Goal: Transaction & Acquisition: Download file/media

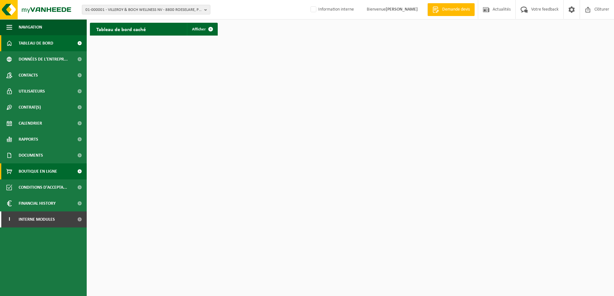
click at [39, 175] on span "Boutique en ligne" at bounding box center [38, 172] width 39 height 16
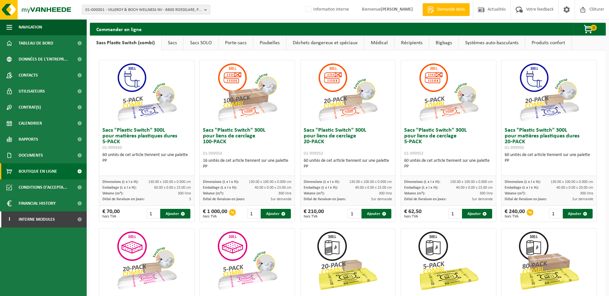
click at [351, 45] on link "Déchets dangereux et spéciaux" at bounding box center [325, 43] width 78 height 15
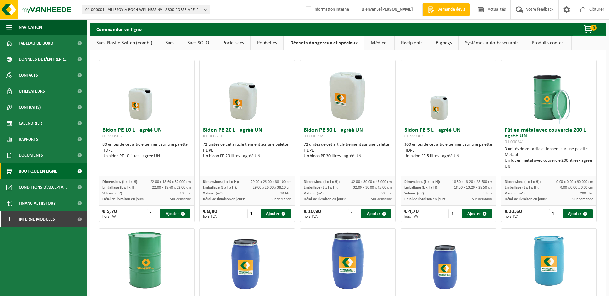
click at [545, 43] on link "Produits confort" at bounding box center [548, 43] width 46 height 15
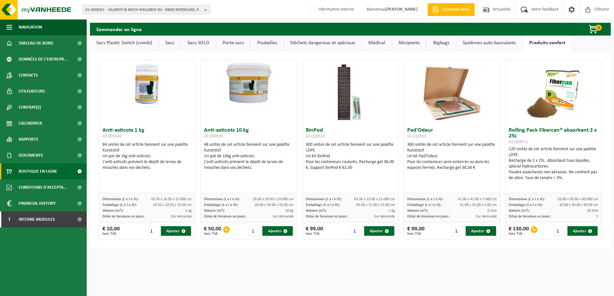
click at [482, 41] on link "Systèmes auto-basculants" at bounding box center [489, 43] width 66 height 15
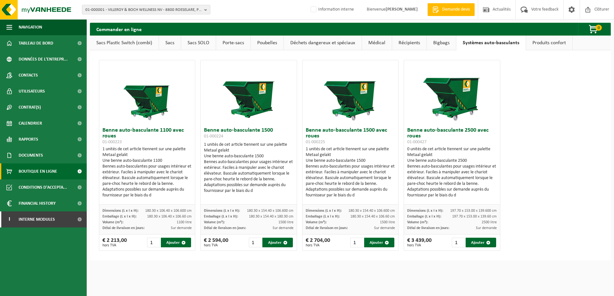
click at [444, 39] on link "Bigbags" at bounding box center [440, 43] width 29 height 15
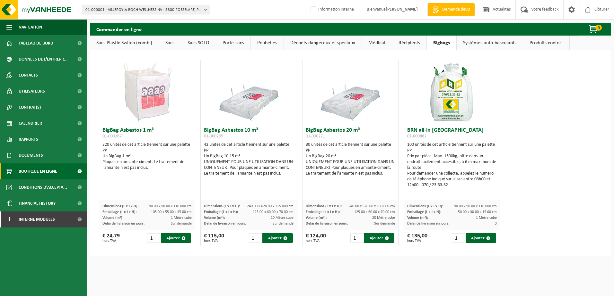
click at [401, 41] on link "Récipients" at bounding box center [409, 43] width 34 height 15
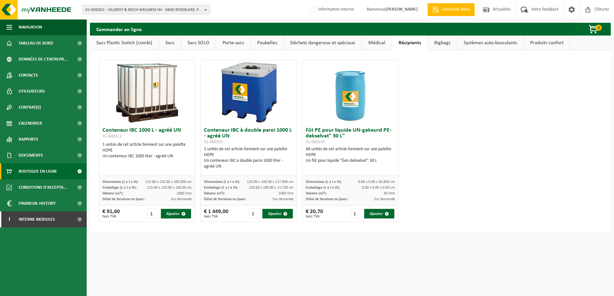
click at [125, 46] on link "Sacs Plastic Switch (combi)" at bounding box center [124, 43] width 69 height 15
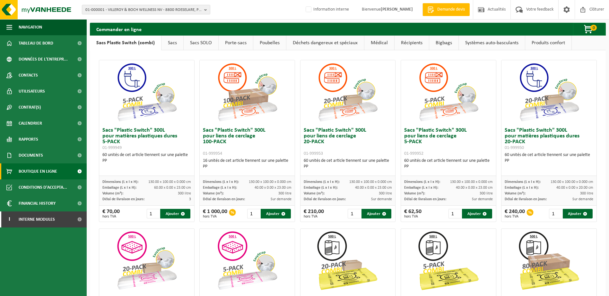
click at [186, 47] on link "Sacs SOLO" at bounding box center [201, 43] width 35 height 15
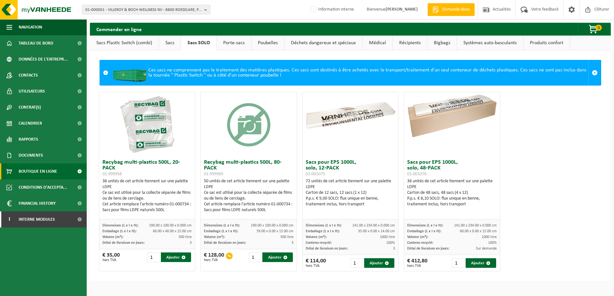
click at [219, 42] on link "Porte-sacs" at bounding box center [234, 43] width 34 height 15
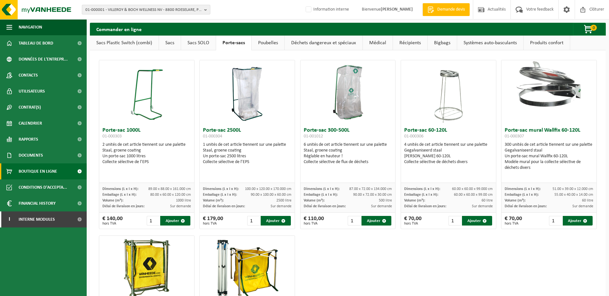
click at [114, 10] on span "01-000001 - VILLEROY & BOCH WELLNESS NV - 8800 ROESELARE, POPULIERSTRAAT 1" at bounding box center [143, 10] width 116 height 10
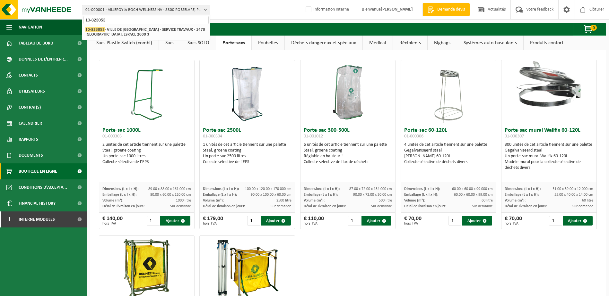
type input "10-823053"
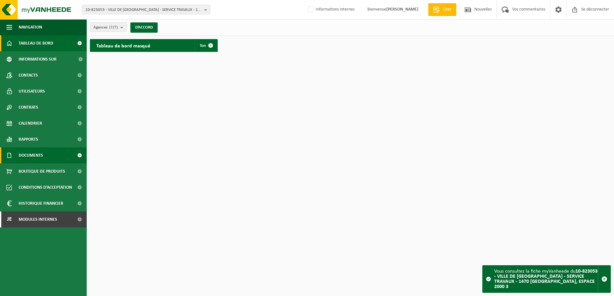
click at [43, 155] on span "Documents" at bounding box center [31, 156] width 24 height 16
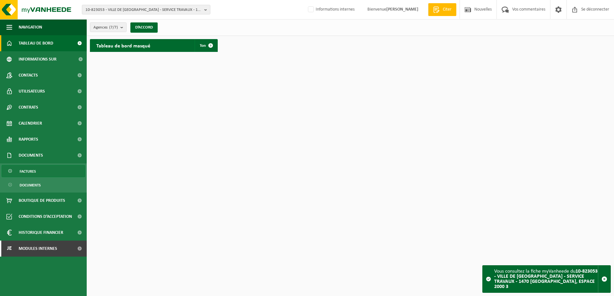
click at [42, 171] on link "Factures" at bounding box center [43, 171] width 83 height 12
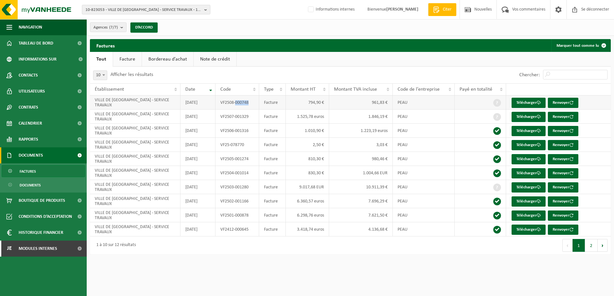
drag, startPoint x: 236, startPoint y: 104, endPoint x: 249, endPoint y: 104, distance: 13.2
click at [249, 104] on td "VF2508-000748" at bounding box center [237, 103] width 44 height 14
click at [249, 117] on td "VF2507-001329" at bounding box center [237, 117] width 44 height 14
click at [527, 116] on font "Télécharger" at bounding box center [526, 117] width 20 height 4
click at [382, 256] on div "Factures Marquer tout comme lu Even geduld. Door de grote hoeveelheid gegevens …" at bounding box center [350, 148] width 527 height 219
